Goal: Communication & Community: Answer question/provide support

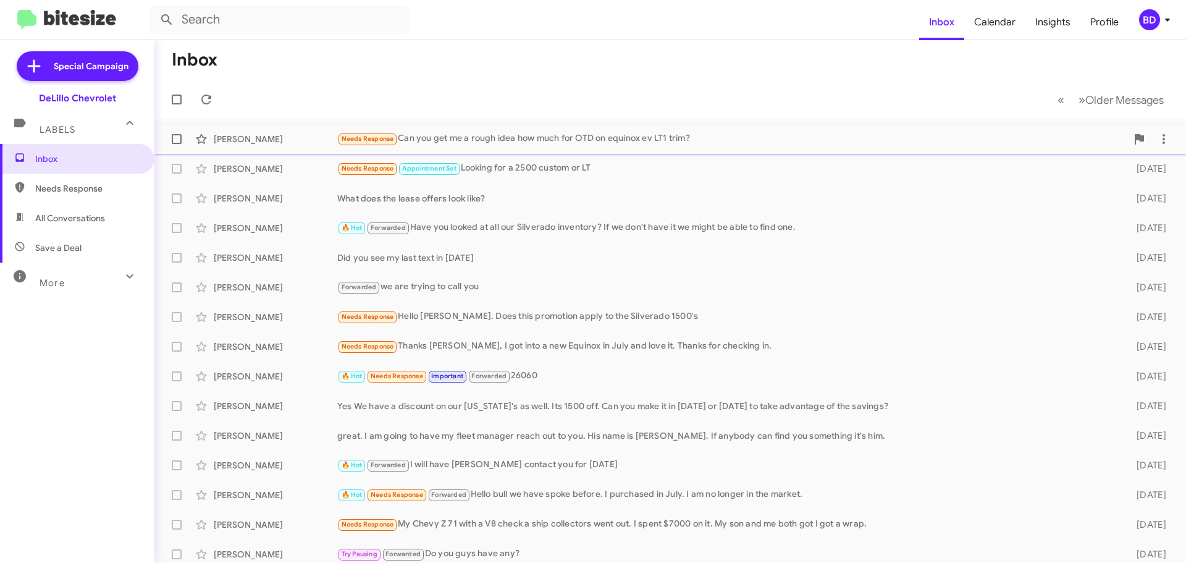
click at [624, 133] on div "Needs Response Can you get me a rough idea how much for OTD on equinox ev LT1 t…" at bounding box center [732, 139] width 790 height 14
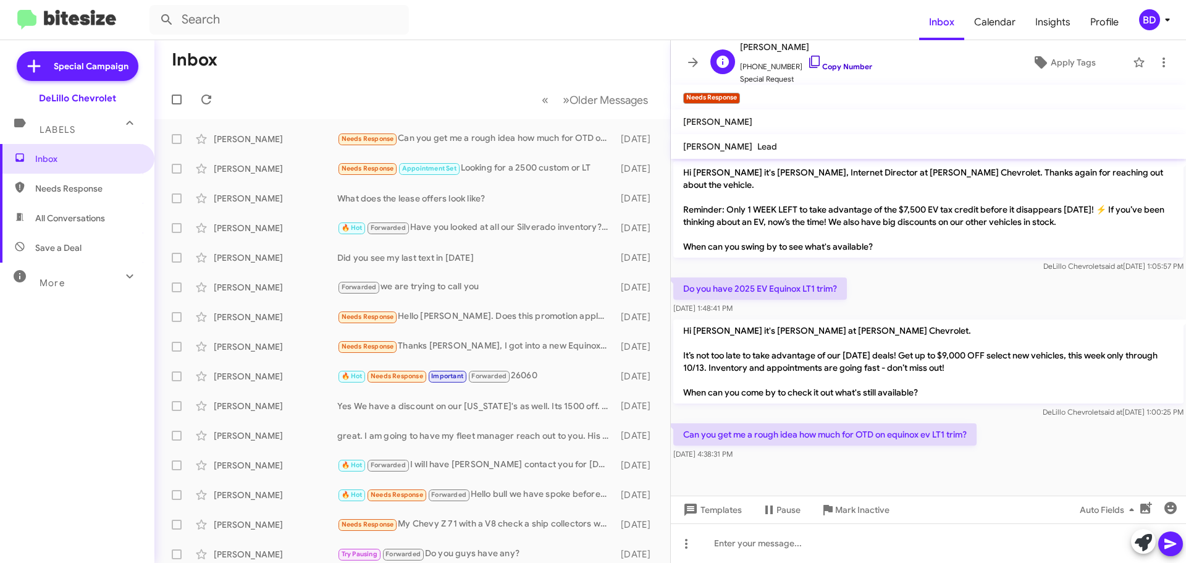
click at [808, 61] on icon at bounding box center [815, 61] width 15 height 15
click at [479, 136] on div "Needs Response Can you get me a rough idea how much for OTD on equinox ev LT1 t…" at bounding box center [474, 139] width 274 height 14
click at [1157, 64] on icon at bounding box center [1164, 62] width 15 height 15
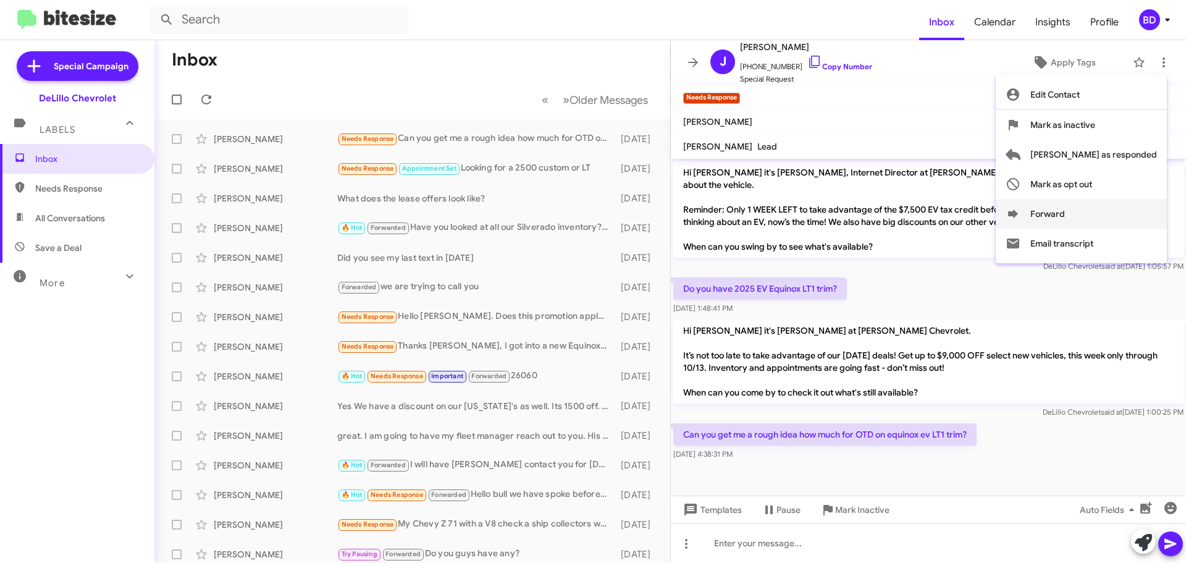
click at [1021, 217] on icon at bounding box center [1013, 213] width 15 height 15
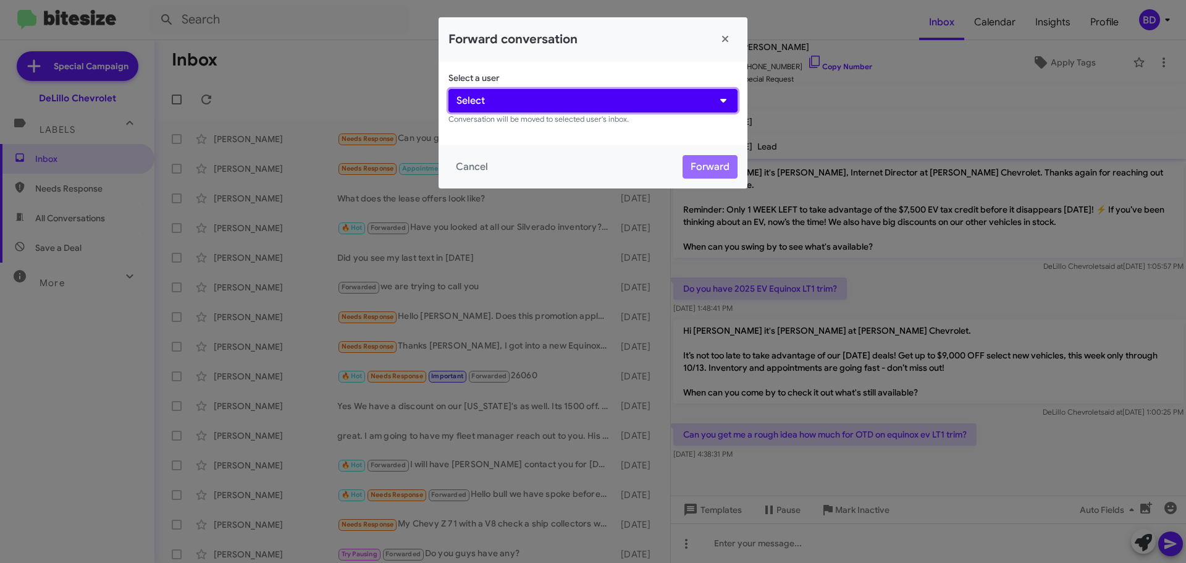
click at [538, 93] on button "Select" at bounding box center [593, 100] width 289 height 23
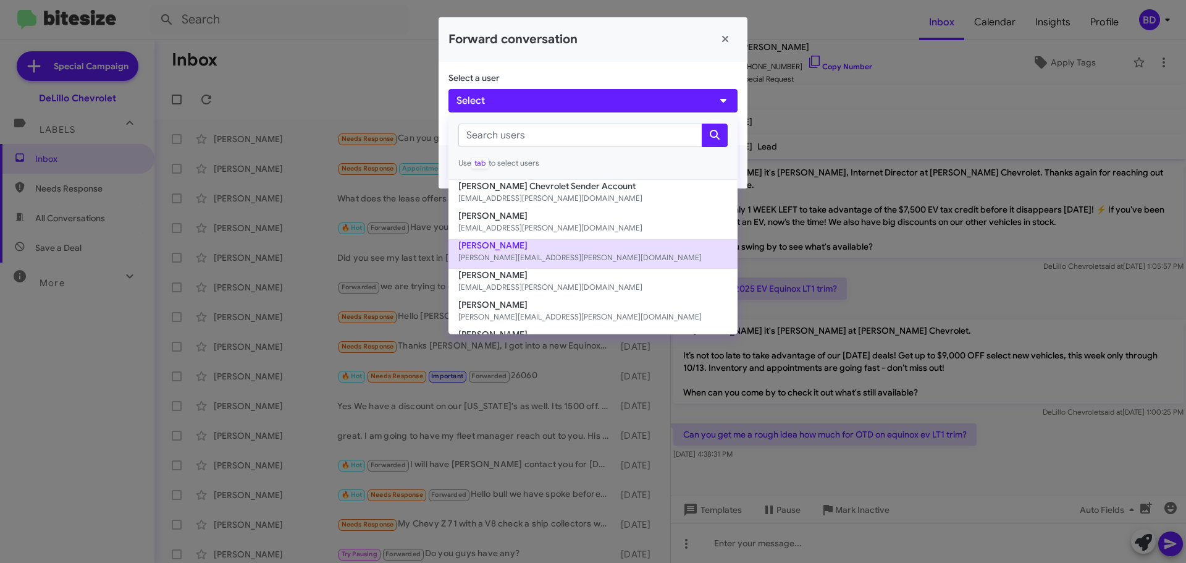
click at [502, 246] on button "[PERSON_NAME] [PERSON_NAME][EMAIL_ADDRESS][PERSON_NAME][DOMAIN_NAME]" at bounding box center [593, 254] width 289 height 30
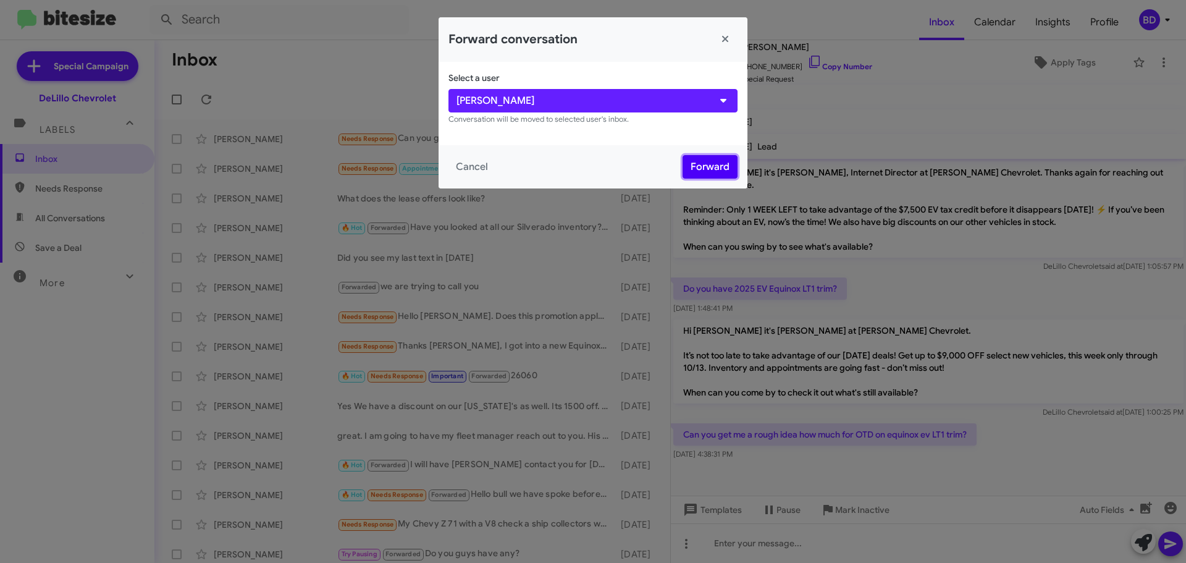
click at [699, 169] on button "Forward" at bounding box center [710, 166] width 55 height 23
